Goal: Find specific page/section: Find specific page/section

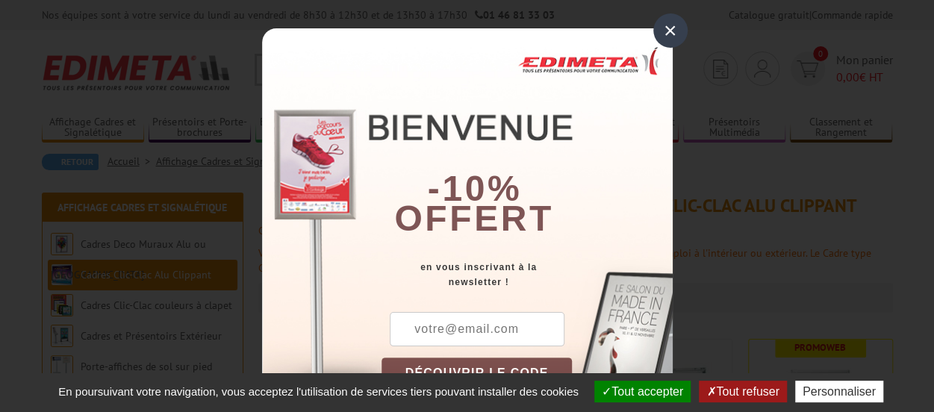
click at [660, 37] on div "×" at bounding box center [670, 30] width 34 height 34
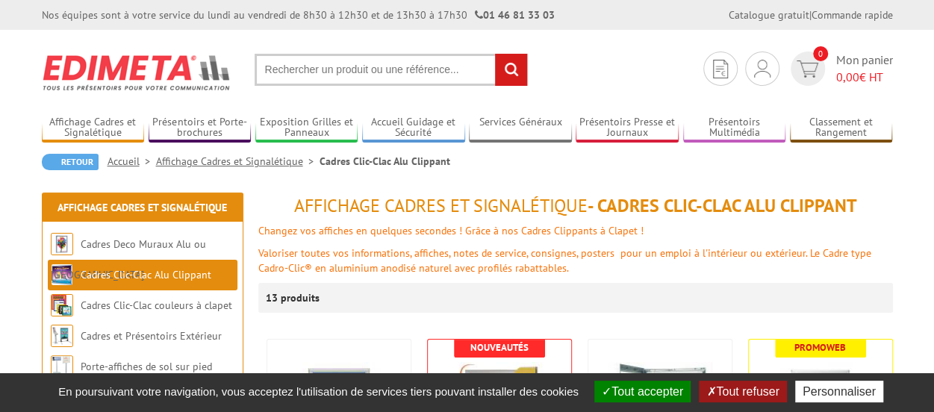
click at [313, 63] on input "text" at bounding box center [391, 70] width 273 height 32
type input "panneaux A3"
click at [495, 54] on input "rechercher" at bounding box center [511, 70] width 32 height 32
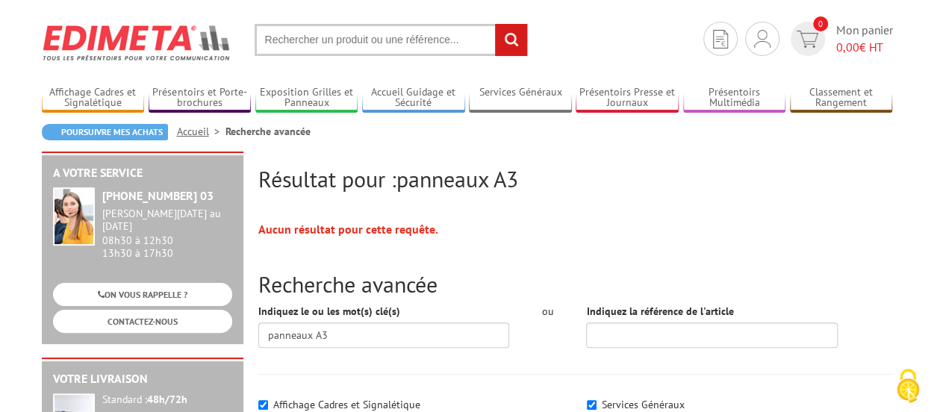
scroll to position [24, 0]
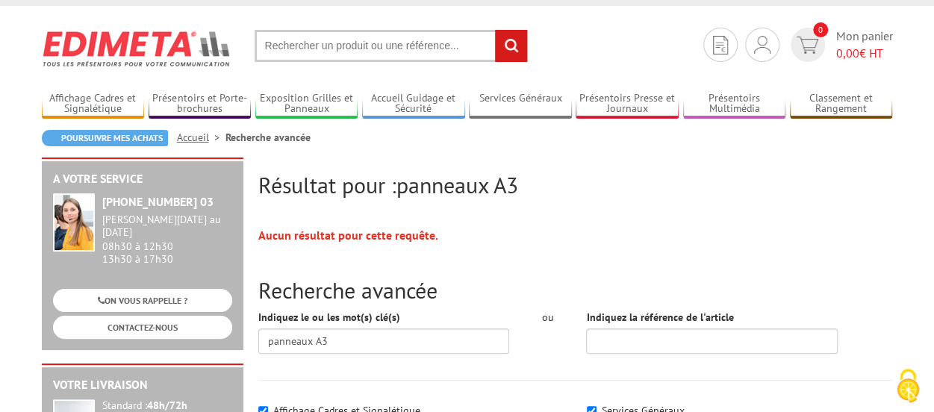
click at [408, 37] on input "text" at bounding box center [391, 46] width 273 height 32
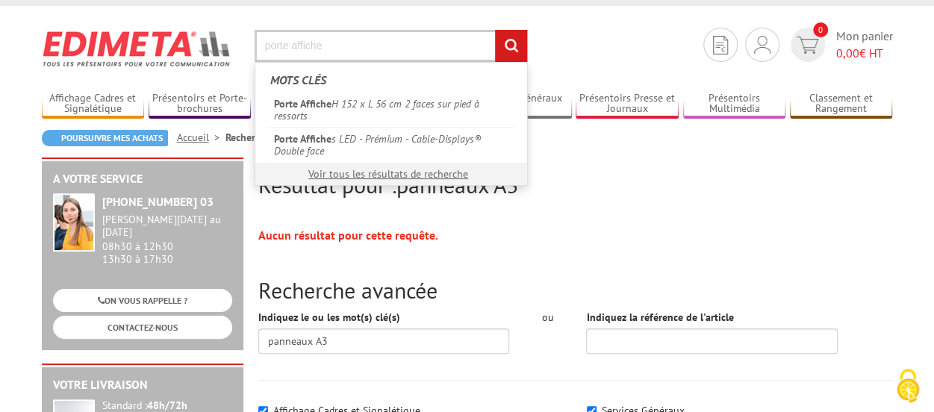
type input "porte affiche"
click at [495, 30] on input "rechercher" at bounding box center [511, 46] width 32 height 32
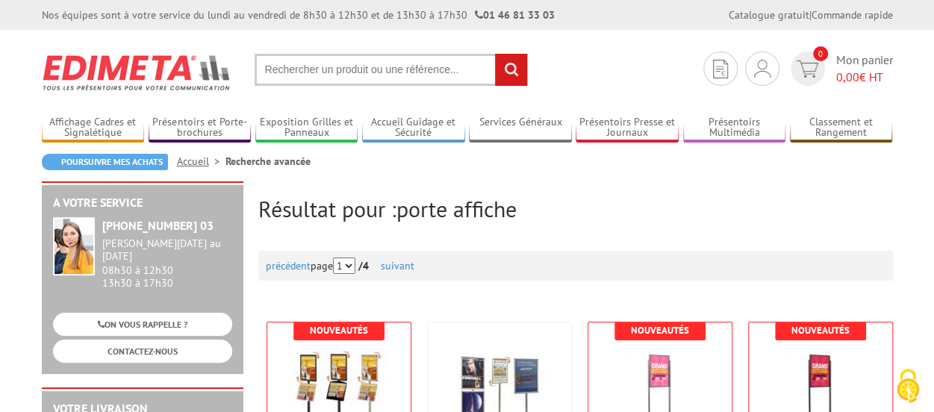
scroll to position [31, 0]
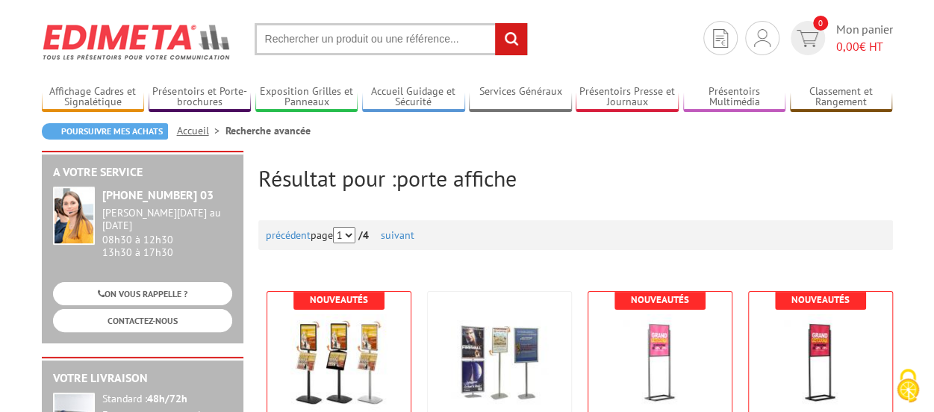
click at [400, 41] on input "text" at bounding box center [391, 39] width 273 height 32
type input "porte affiche A3"
click at [495, 23] on input "rechercher" at bounding box center [511, 39] width 32 height 32
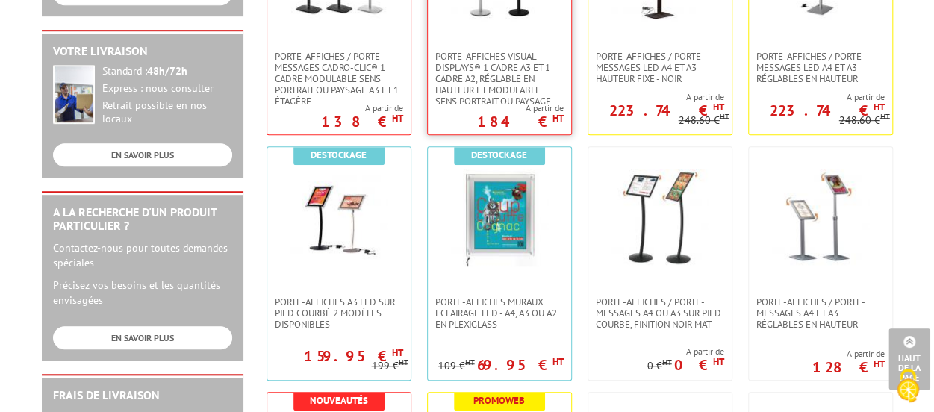
scroll to position [261, 0]
